Goal: Task Accomplishment & Management: Use online tool/utility

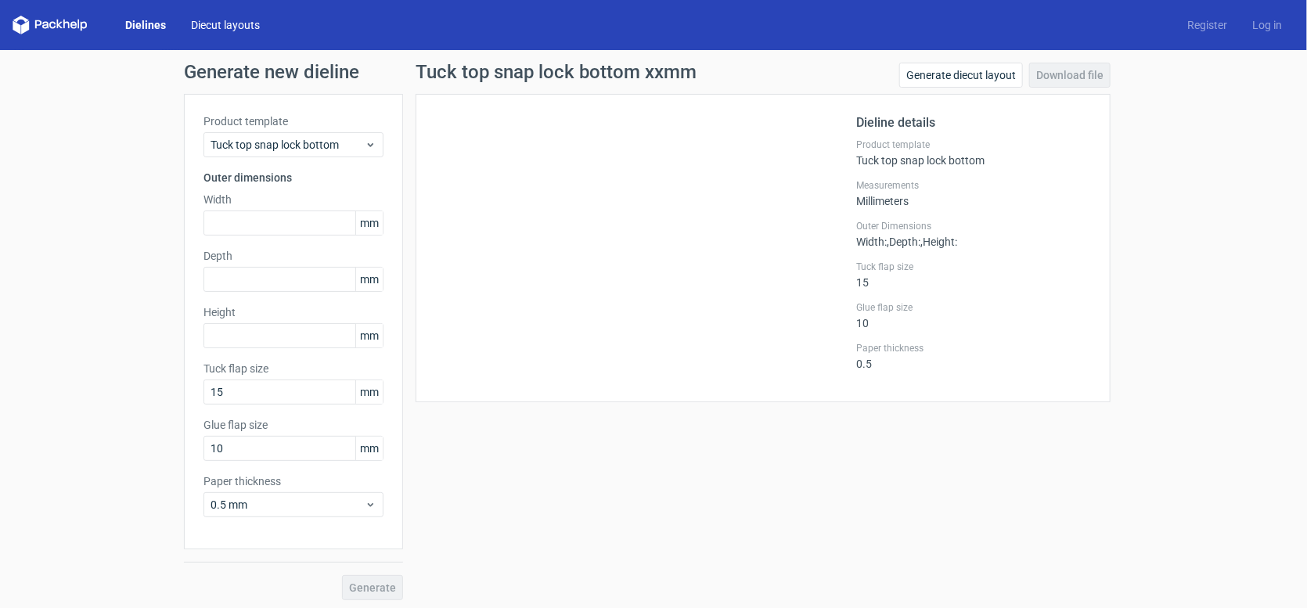
click at [227, 19] on link "Diecut layouts" at bounding box center [225, 25] width 94 height 16
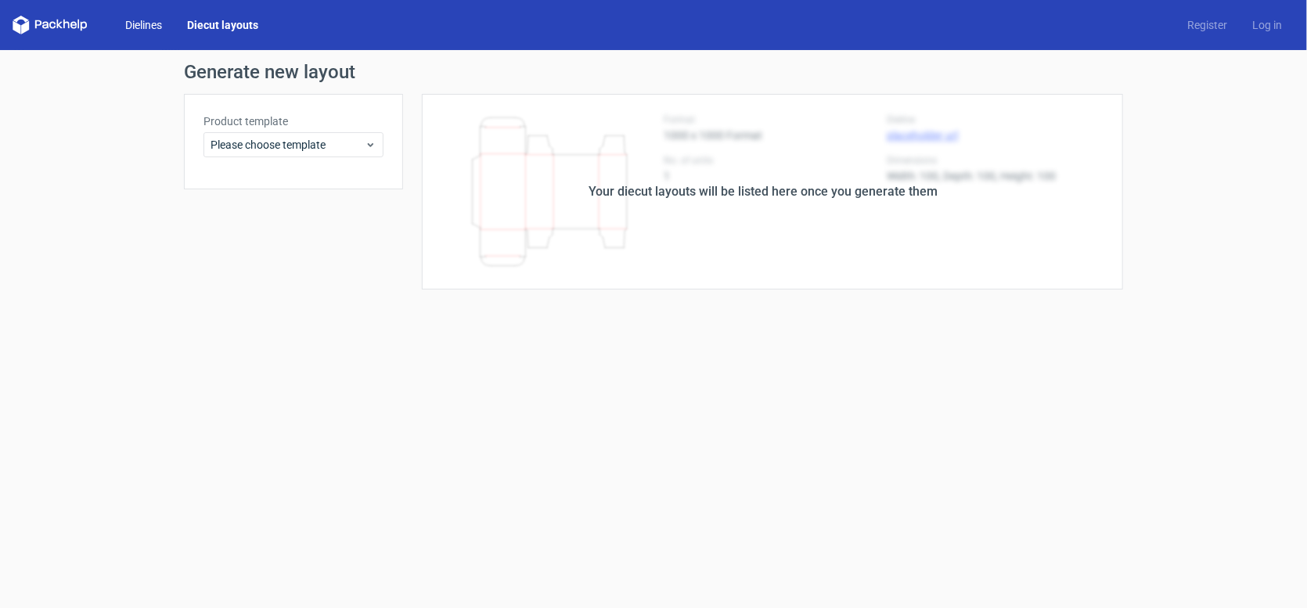
click at [154, 24] on link "Dielines" at bounding box center [144, 25] width 62 height 16
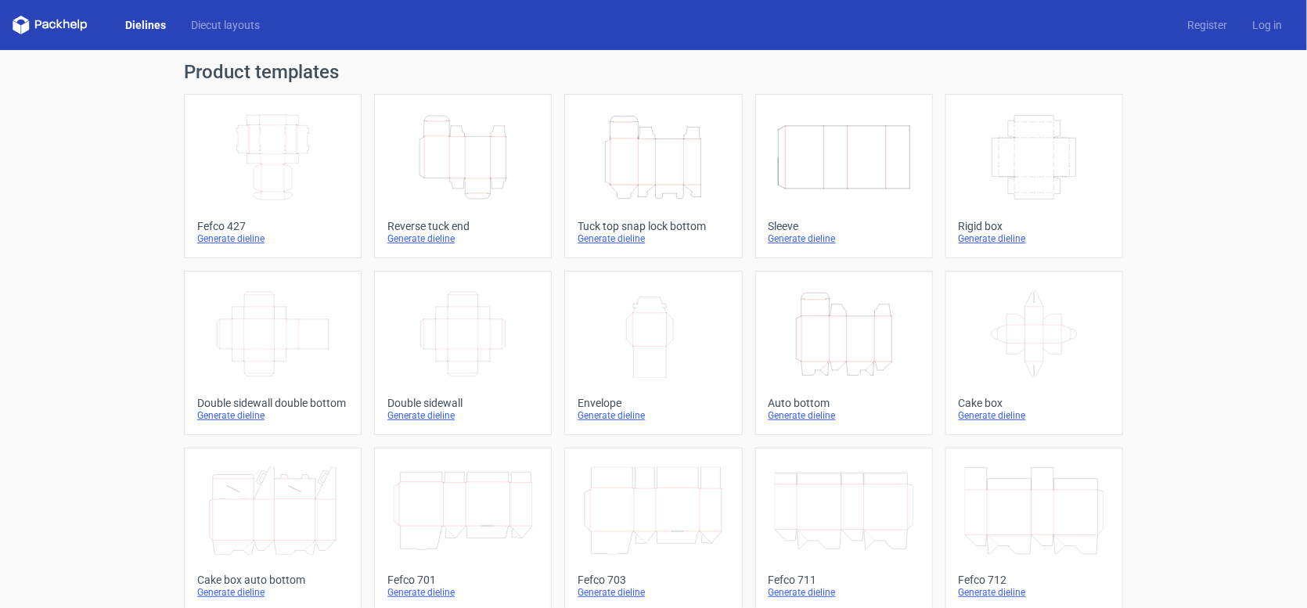
click at [444, 293] on icon "Width Depth Height" at bounding box center [463, 334] width 139 height 88
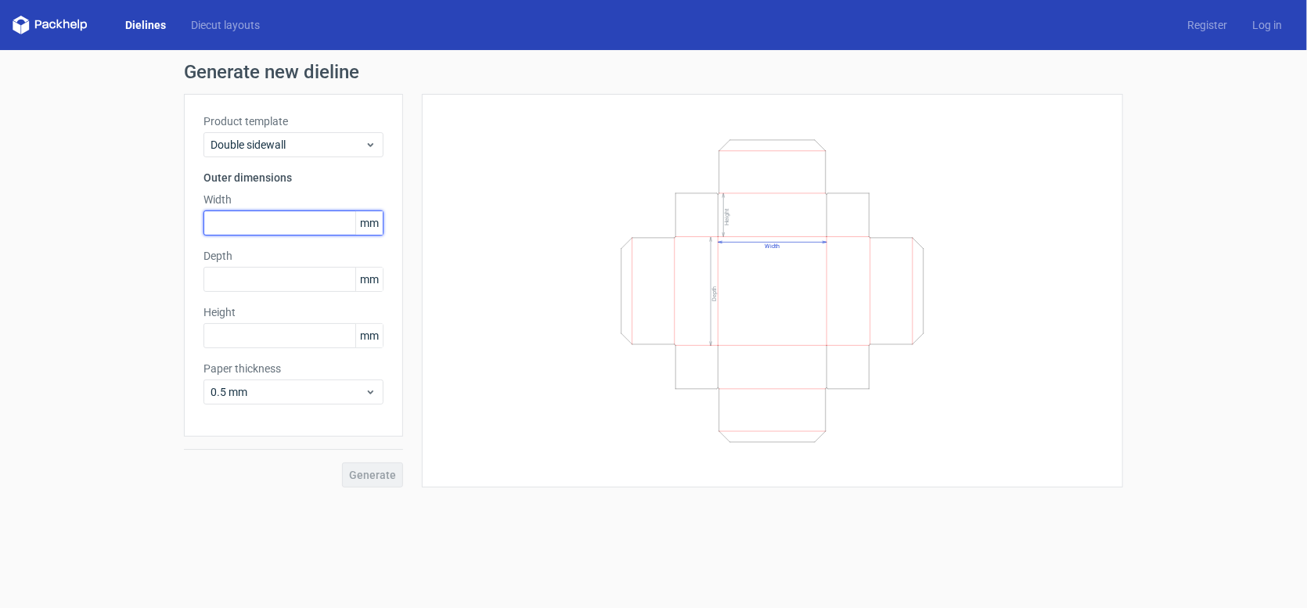
click at [291, 215] on input "text" at bounding box center [293, 223] width 180 height 25
type input "5"
type input "200"
type input "50"
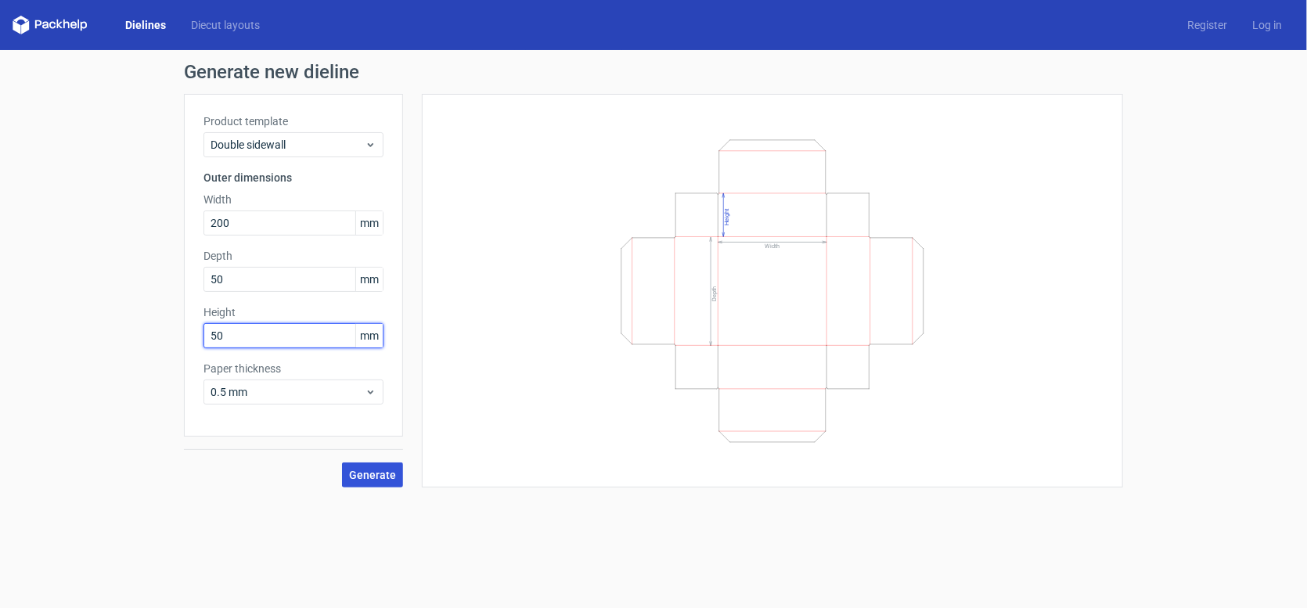
type input "50"
click at [383, 474] on span "Generate" at bounding box center [372, 475] width 47 height 11
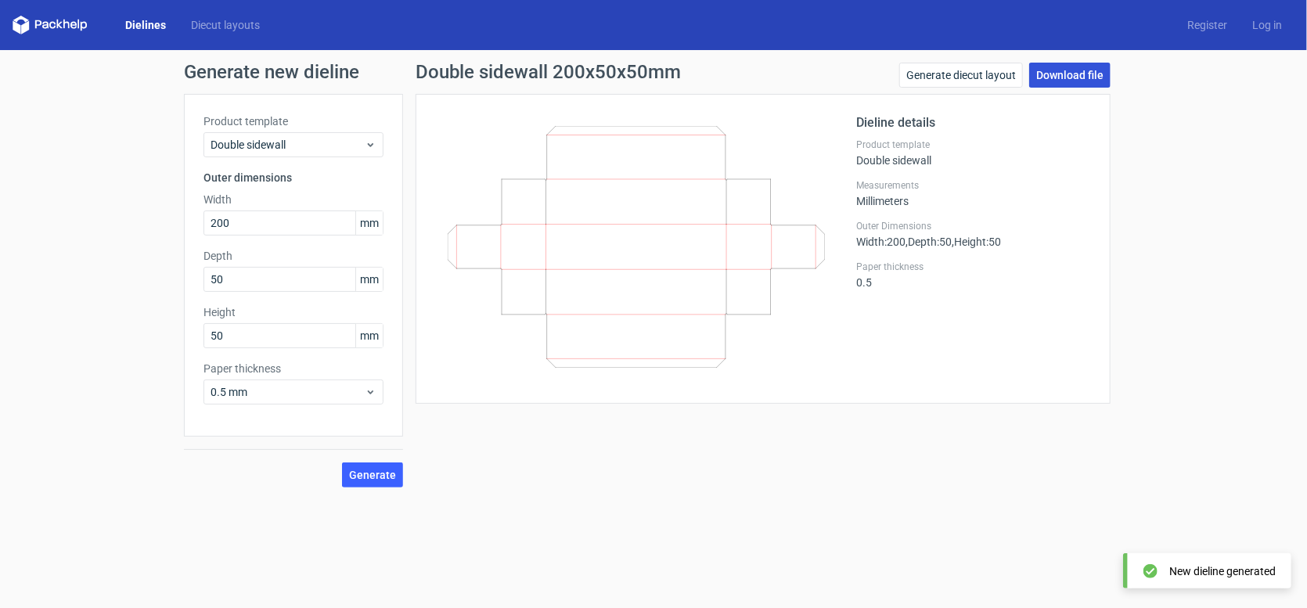
click at [1069, 81] on link "Download file" at bounding box center [1069, 75] width 81 height 25
drag, startPoint x: 253, startPoint y: 214, endPoint x: 173, endPoint y: 218, distance: 79.9
click at [173, 218] on div "Generate new dieline Product template Double sidewall Outer dimensions Width 20…" at bounding box center [653, 275] width 1307 height 450
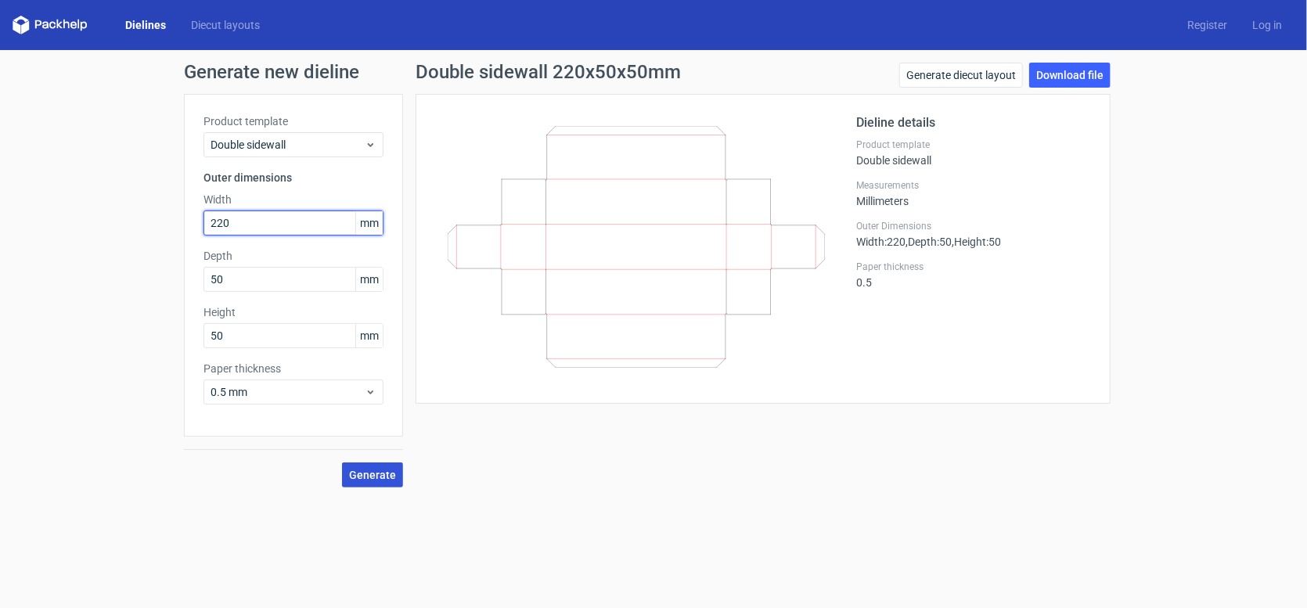
type input "220"
click at [370, 475] on span "Generate" at bounding box center [372, 475] width 47 height 11
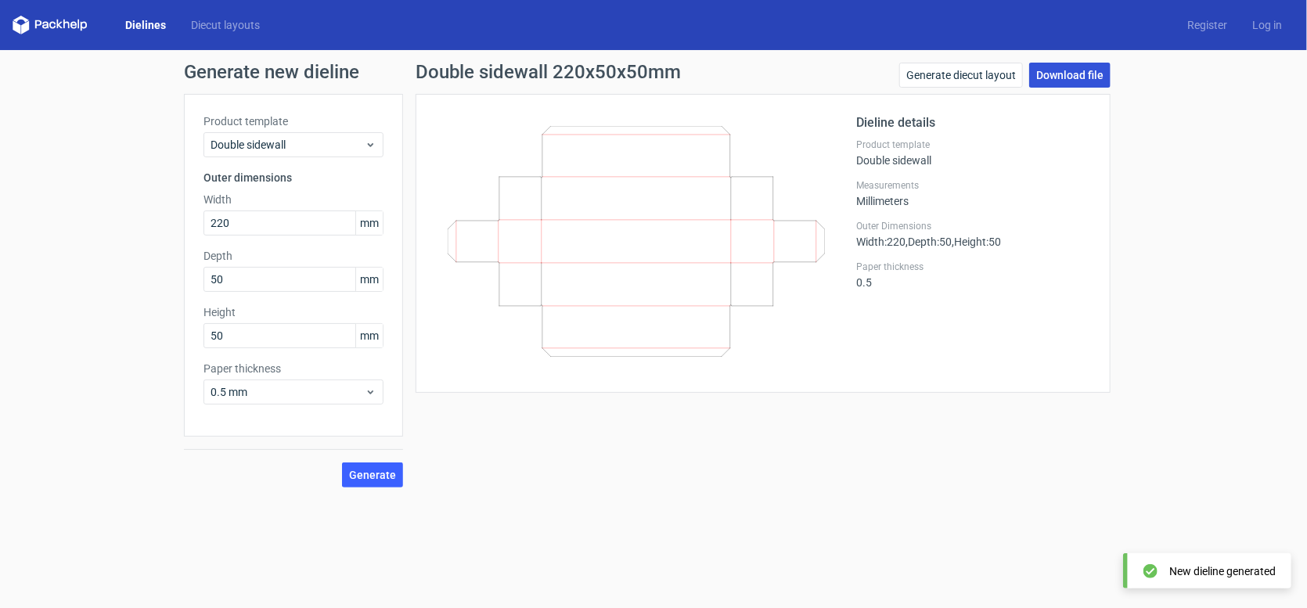
click at [1073, 68] on link "Download file" at bounding box center [1069, 75] width 81 height 25
drag, startPoint x: 240, startPoint y: 279, endPoint x: 171, endPoint y: 290, distance: 70.5
click at [171, 290] on div "Generate new dieline Product template Double sidewall Outer dimensions Width 22…" at bounding box center [653, 275] width 1307 height 450
type input "6"
type input "90"
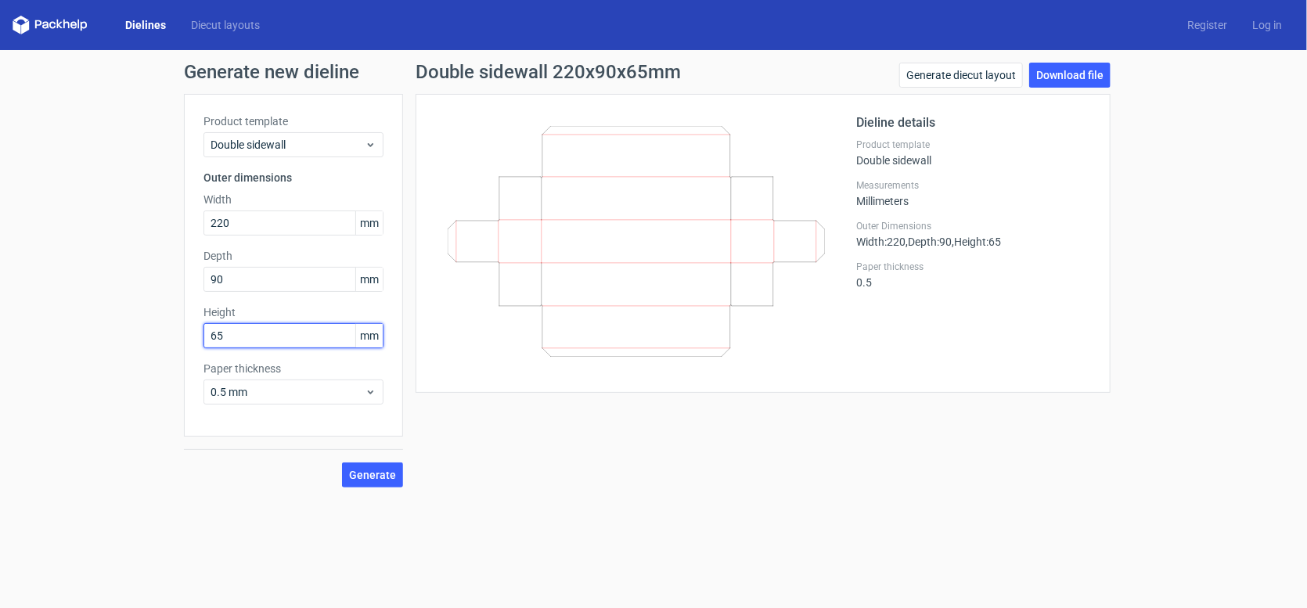
type input "65"
click at [342, 462] on button "Generate" at bounding box center [372, 474] width 61 height 25
click at [1078, 74] on link "Download file" at bounding box center [1069, 75] width 81 height 25
drag, startPoint x: 250, startPoint y: 223, endPoint x: 194, endPoint y: 224, distance: 55.6
click at [194, 224] on div "Product template Double sidewall Outer dimensions Width 220 mm Depth 90 mm Heig…" at bounding box center [293, 265] width 219 height 343
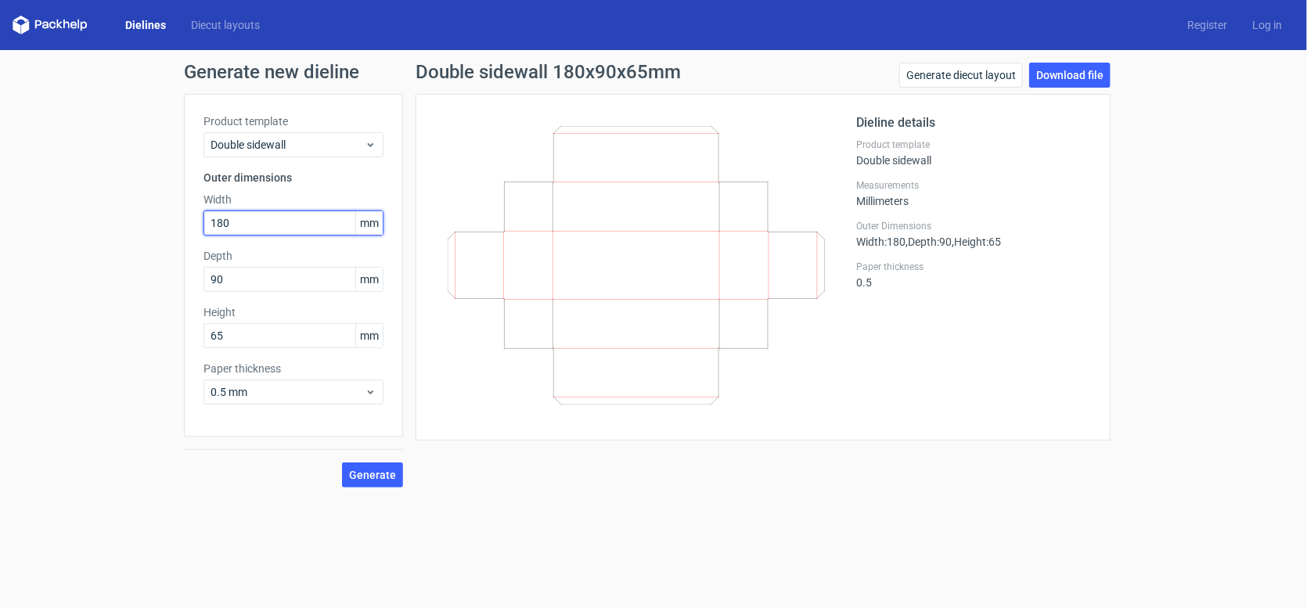
type input "180"
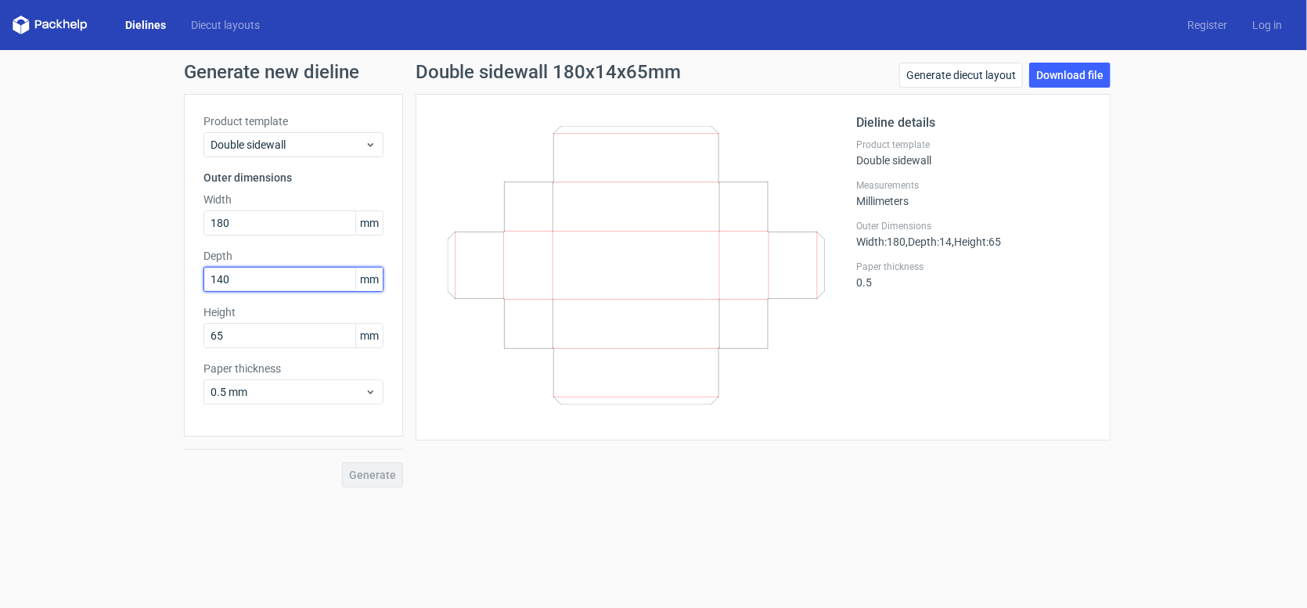
type input "140"
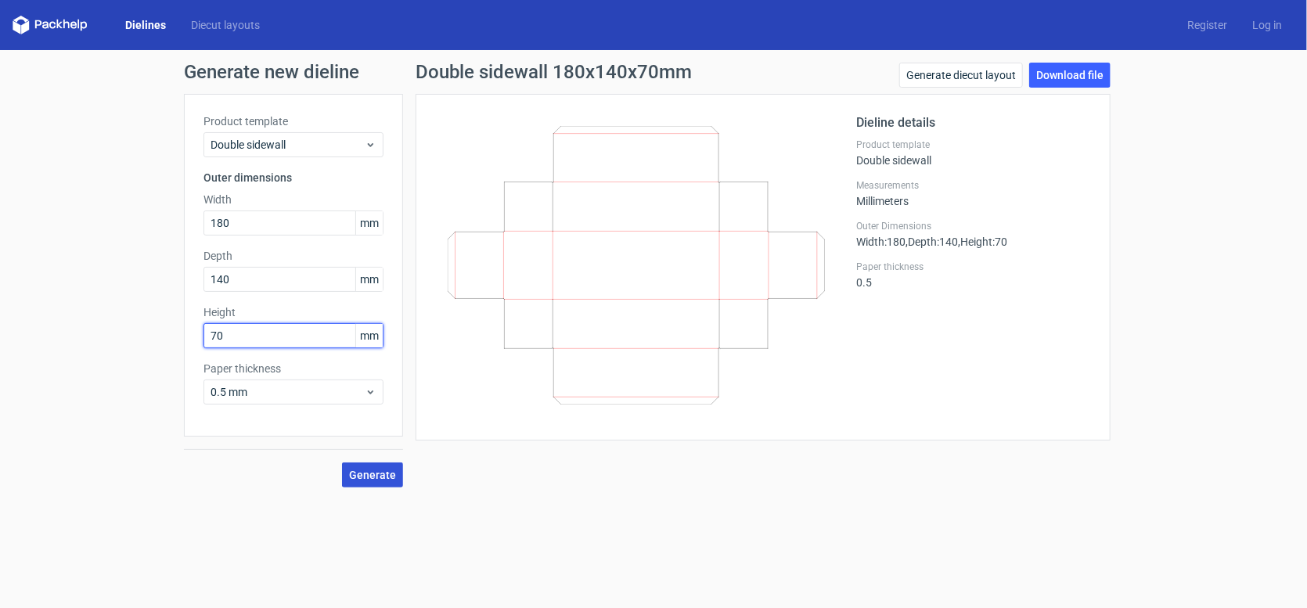
type input "70"
click at [372, 470] on span "Generate" at bounding box center [372, 475] width 47 height 11
click at [1063, 88] on div "Generate diecut layout Download file" at bounding box center [1004, 78] width 211 height 31
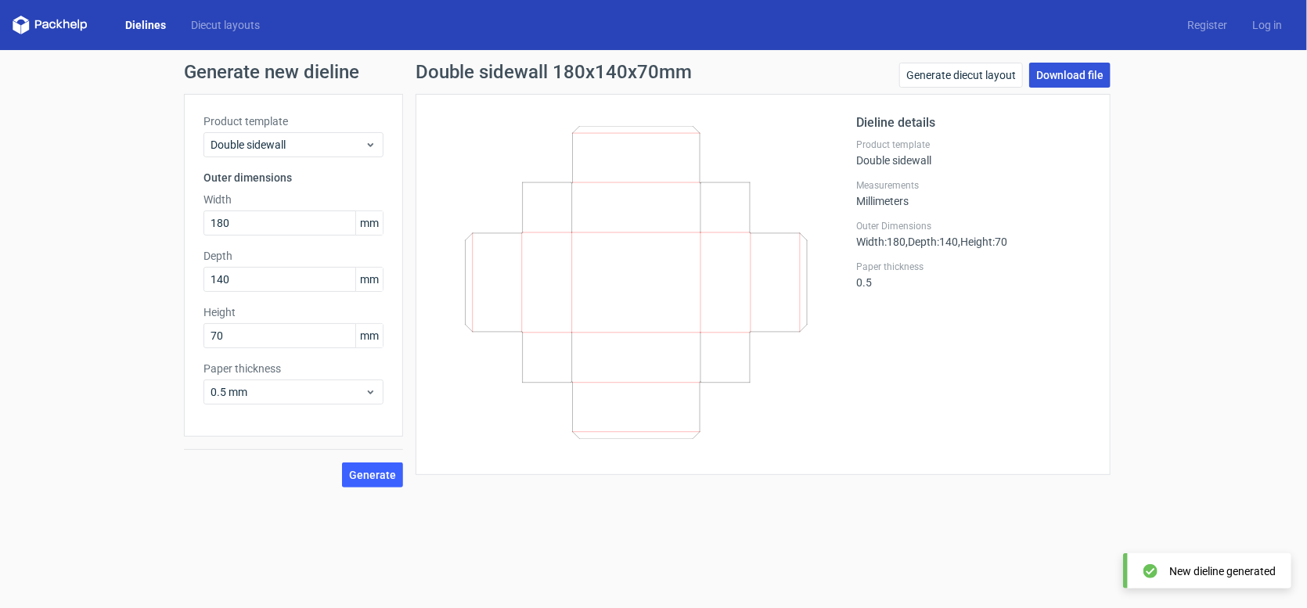
click at [1071, 74] on link "Download file" at bounding box center [1069, 75] width 81 height 25
drag, startPoint x: 219, startPoint y: 217, endPoint x: 166, endPoint y: 218, distance: 53.2
click at [166, 218] on div "Generate new dieline Product template Double sidewall Outer dimensions Width 18…" at bounding box center [653, 275] width 1307 height 450
type input "200"
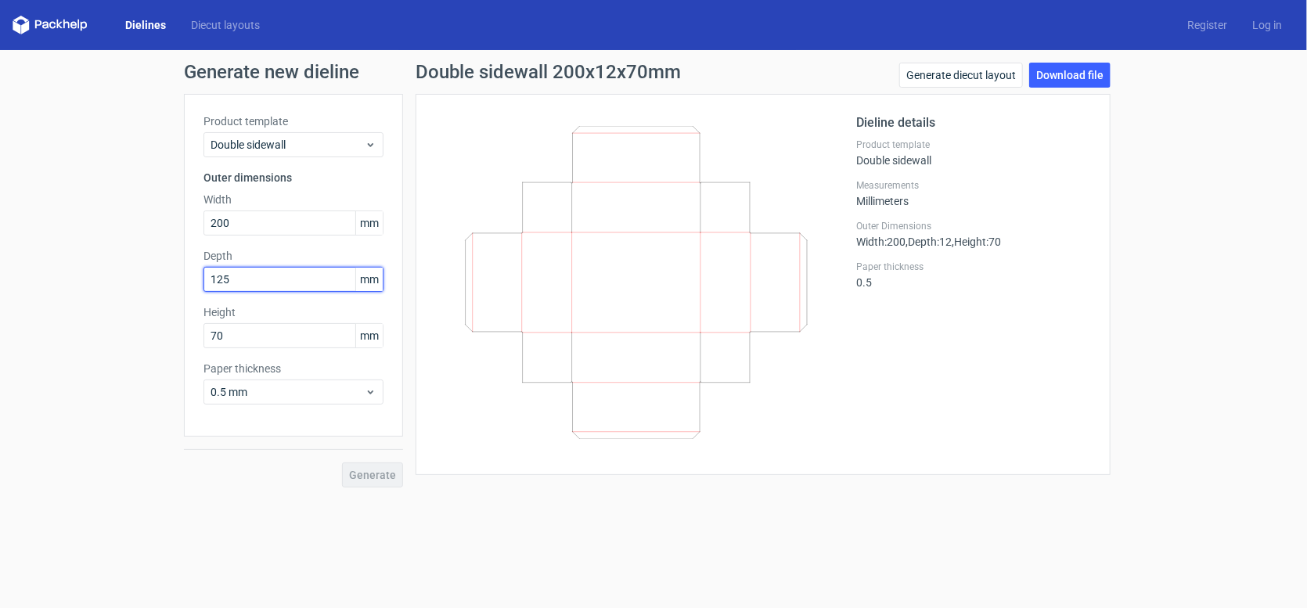
type input "125"
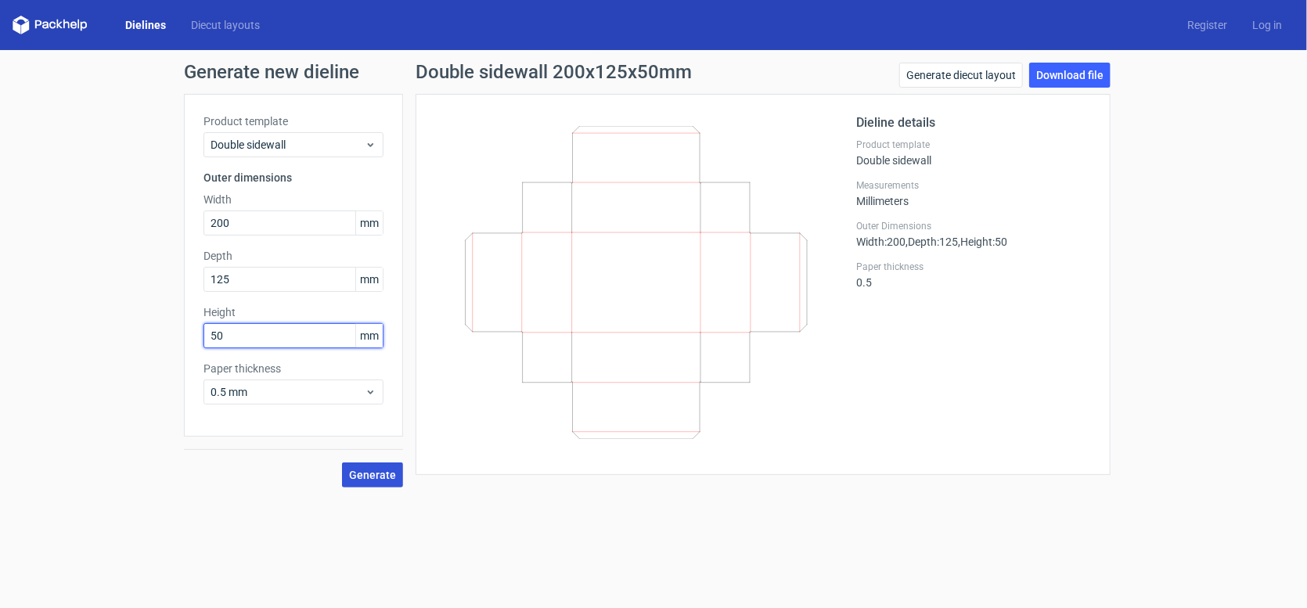
type input "50"
click at [382, 472] on span "Generate" at bounding box center [372, 475] width 47 height 11
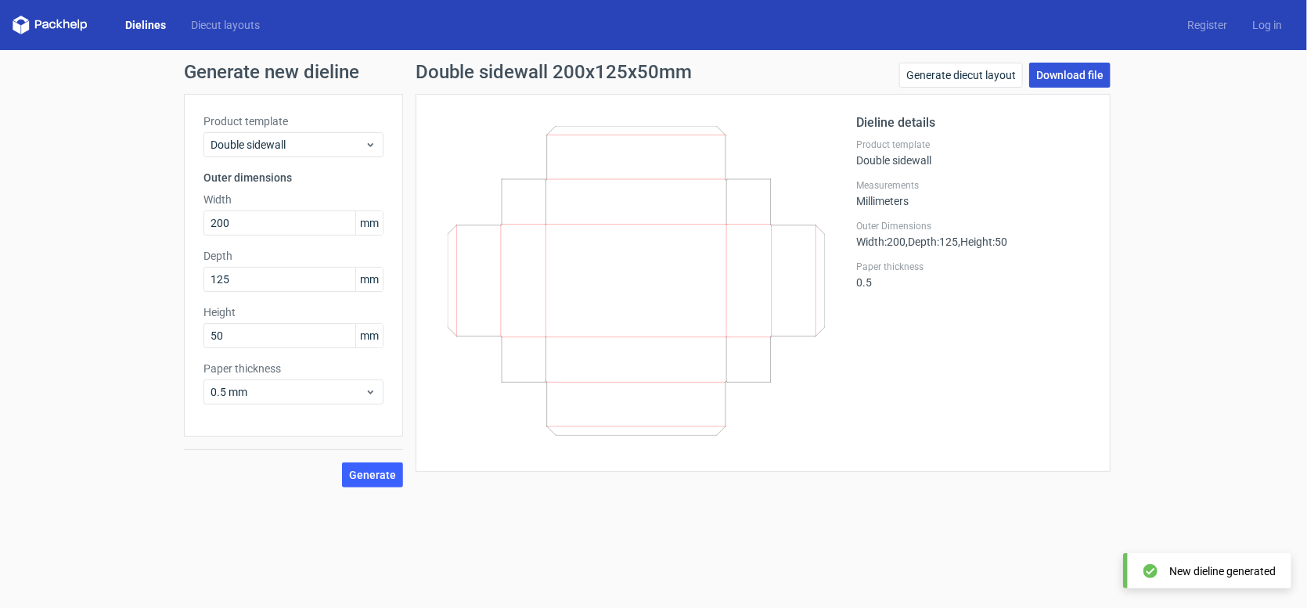
click at [1076, 67] on link "Download file" at bounding box center [1069, 75] width 81 height 25
drag, startPoint x: 248, startPoint y: 223, endPoint x: 141, endPoint y: 211, distance: 107.8
click at [141, 211] on div "Generate new dieline Product template Double sidewall Outer dimensions Width 20…" at bounding box center [653, 275] width 1307 height 450
type input "225"
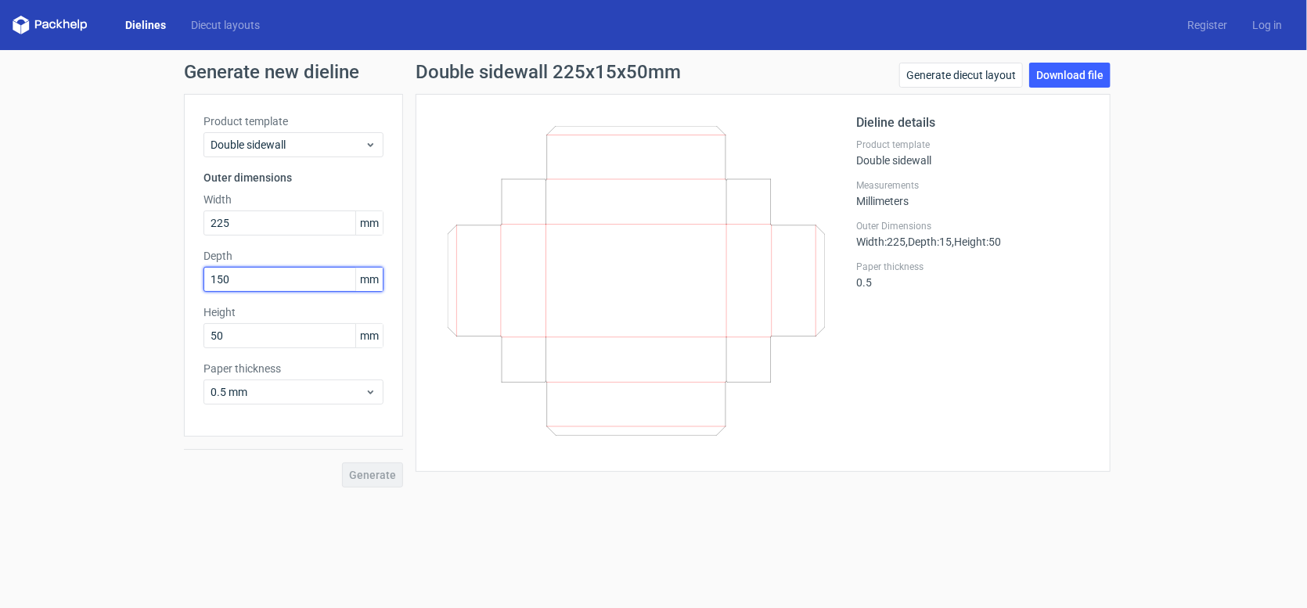
type input "150"
type input "50"
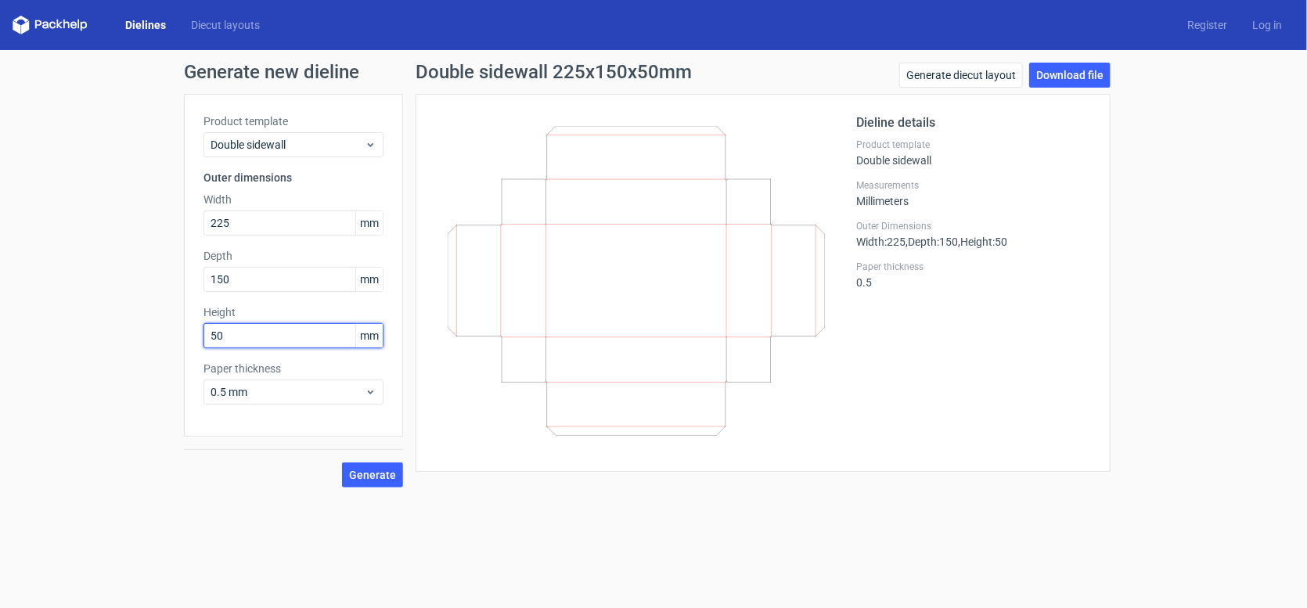
click at [342, 462] on button "Generate" at bounding box center [372, 474] width 61 height 25
click at [354, 480] on button "Generate" at bounding box center [372, 474] width 61 height 25
click at [1090, 77] on link "Download file" at bounding box center [1069, 75] width 81 height 25
drag, startPoint x: 245, startPoint y: 221, endPoint x: 180, endPoint y: 220, distance: 65.0
click at [180, 220] on div "Generate new dieline Product template Double sidewall Outer dimensions Width 22…" at bounding box center [653, 275] width 1307 height 450
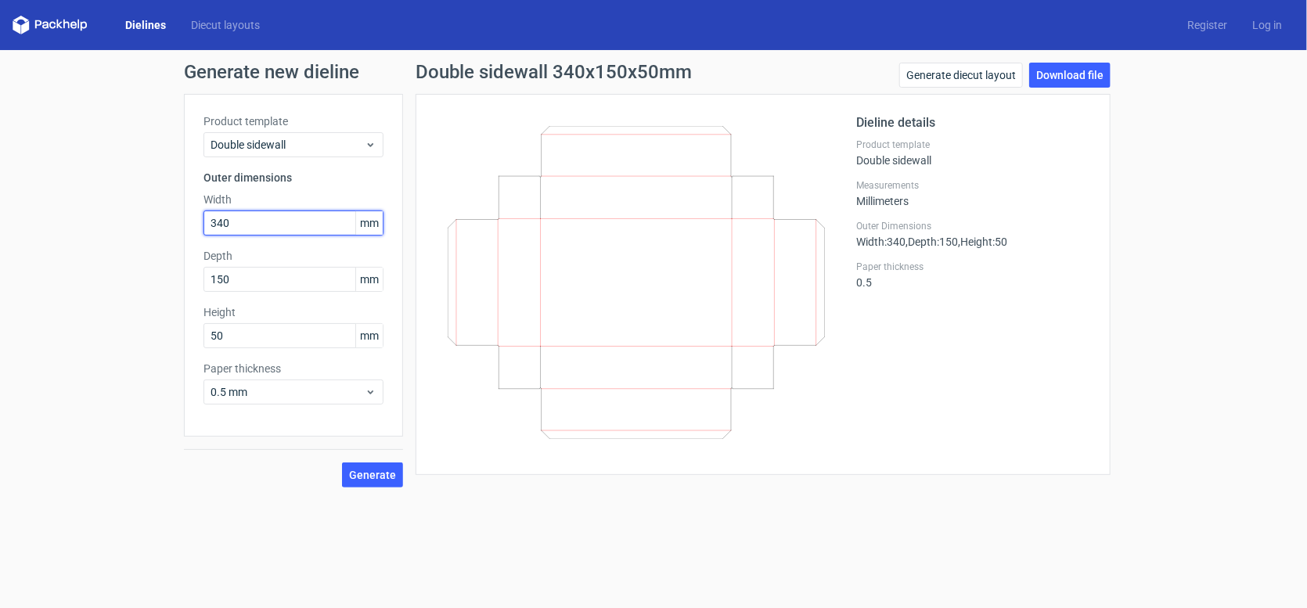
type input "340"
type input "205"
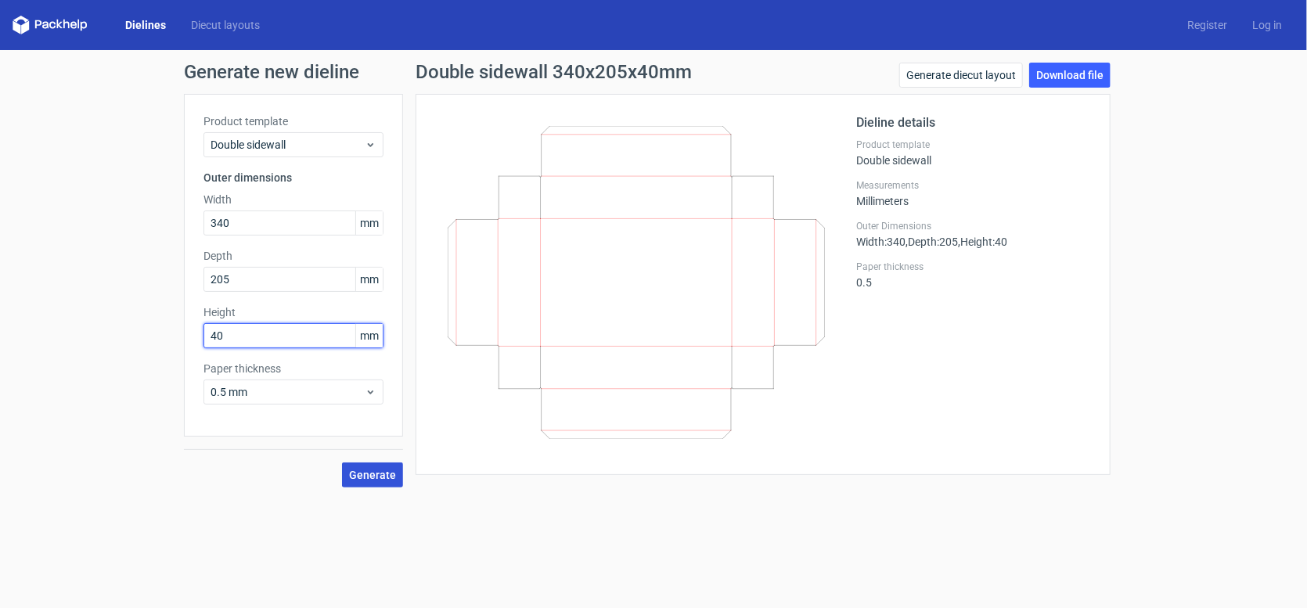
type input "40"
click at [376, 475] on span "Generate" at bounding box center [372, 475] width 47 height 11
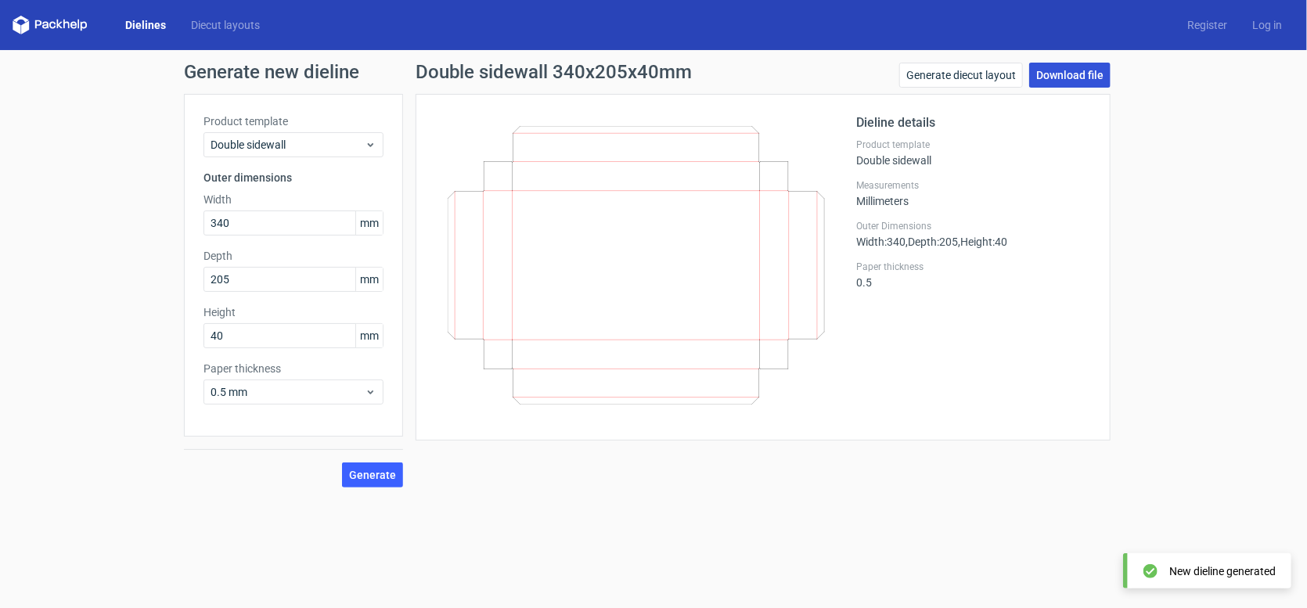
click at [1076, 69] on link "Download file" at bounding box center [1069, 75] width 81 height 25
drag, startPoint x: 268, startPoint y: 222, endPoint x: 172, endPoint y: 234, distance: 96.2
click at [172, 234] on div "Generate new dieline Product template Double sidewall Outer dimensions Width 34…" at bounding box center [653, 275] width 1307 height 450
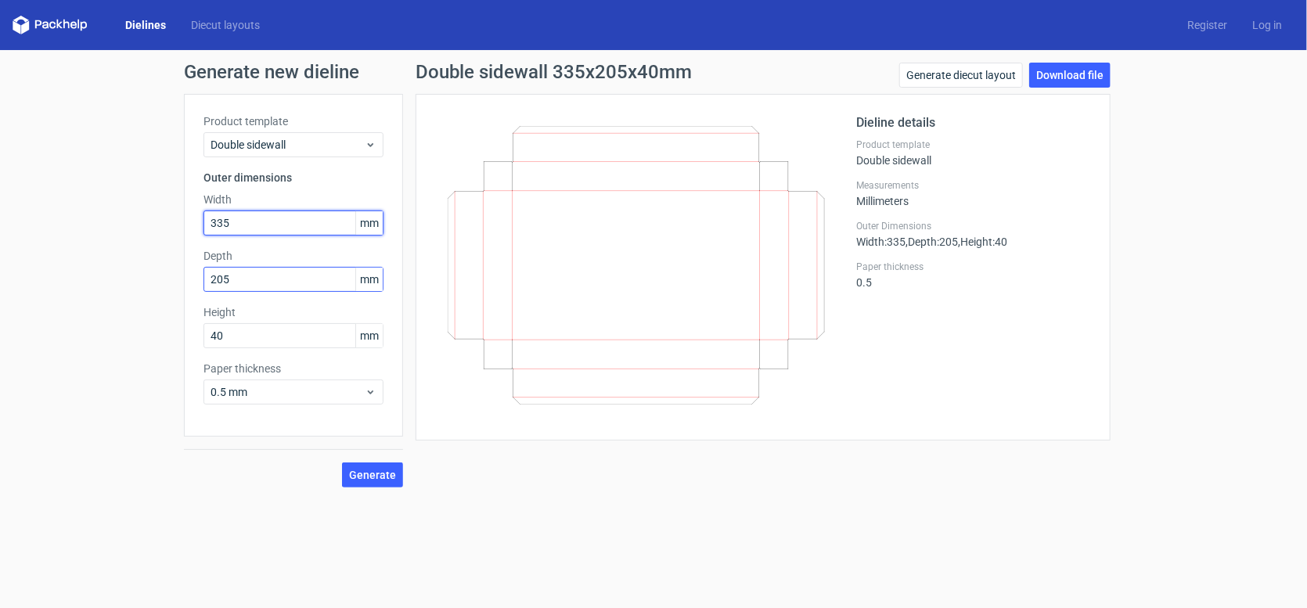
type input "335"
drag, startPoint x: 261, startPoint y: 282, endPoint x: 144, endPoint y: 297, distance: 117.4
click at [144, 297] on div "Generate new dieline Product template Double sidewall Outer dimensions Width 33…" at bounding box center [653, 275] width 1307 height 450
type input "200"
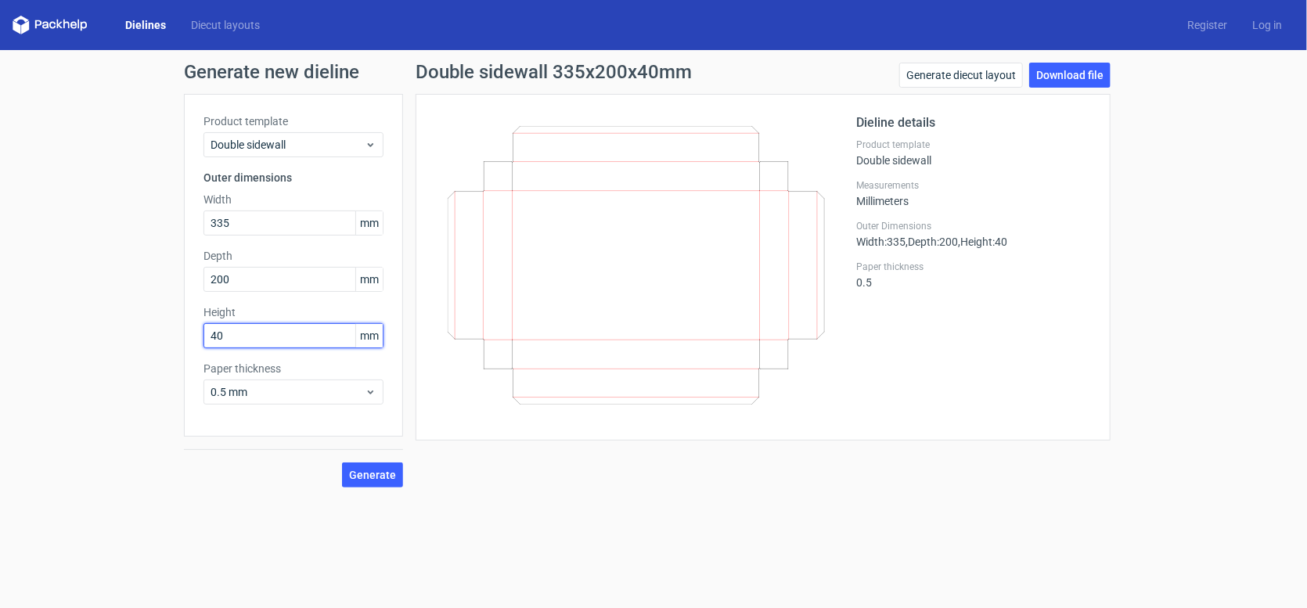
drag, startPoint x: 235, startPoint y: 336, endPoint x: 141, endPoint y: 325, distance: 94.5
click at [141, 325] on div "Generate new dieline Product template Double sidewall Outer dimensions Width 33…" at bounding box center [653, 275] width 1307 height 450
type input "50"
click at [393, 473] on span "Generate" at bounding box center [372, 475] width 47 height 11
click at [376, 473] on span "Generate" at bounding box center [372, 475] width 47 height 11
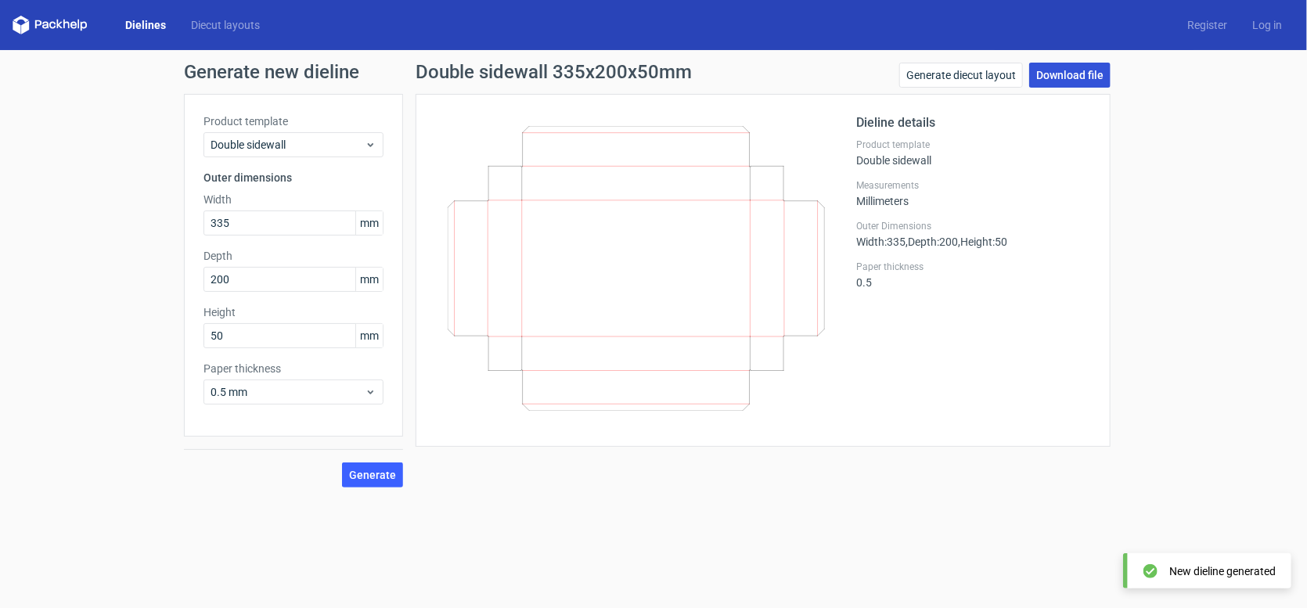
click at [1080, 74] on link "Download file" at bounding box center [1069, 75] width 81 height 25
